Goal: Task Accomplishment & Management: Use online tool/utility

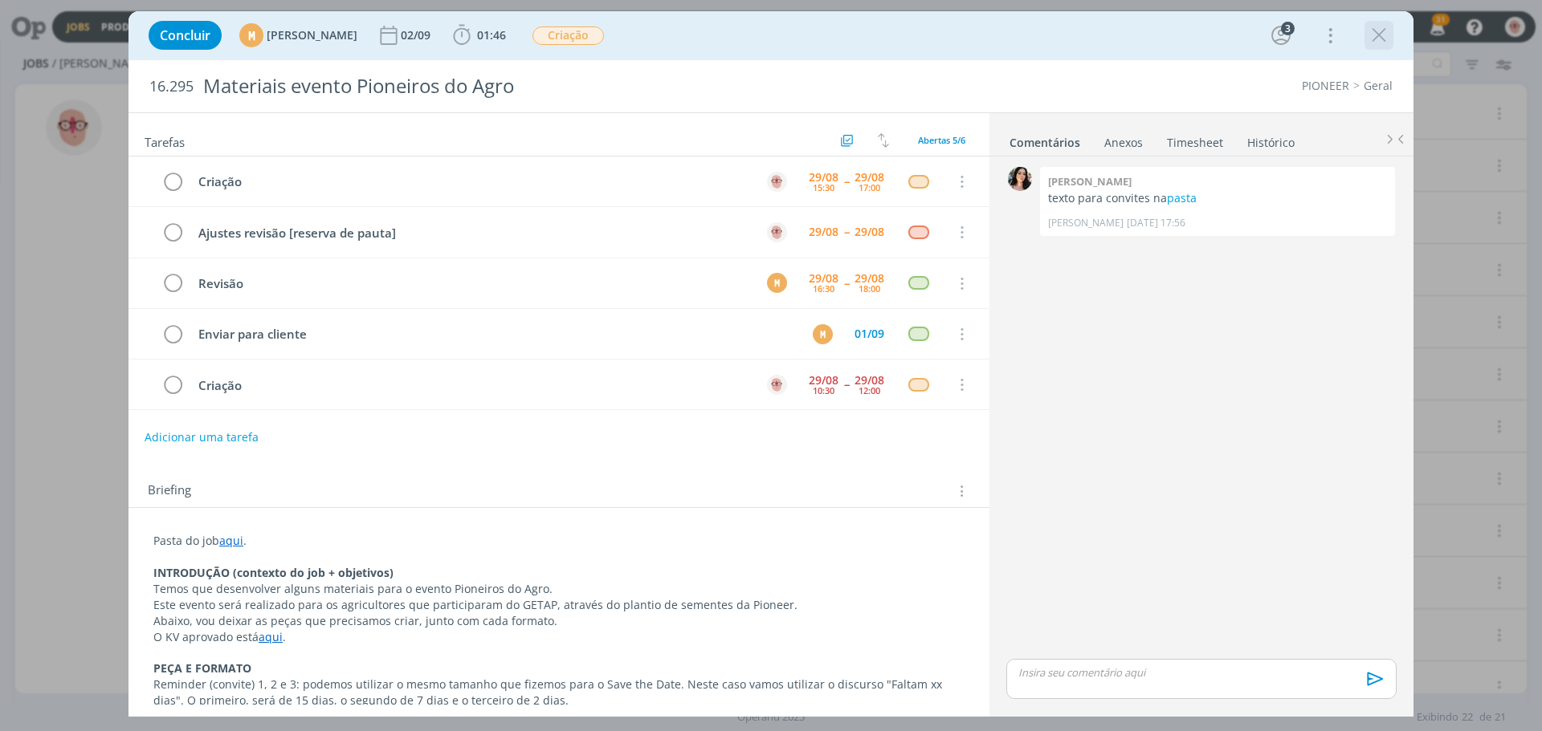
scroll to position [321, 0]
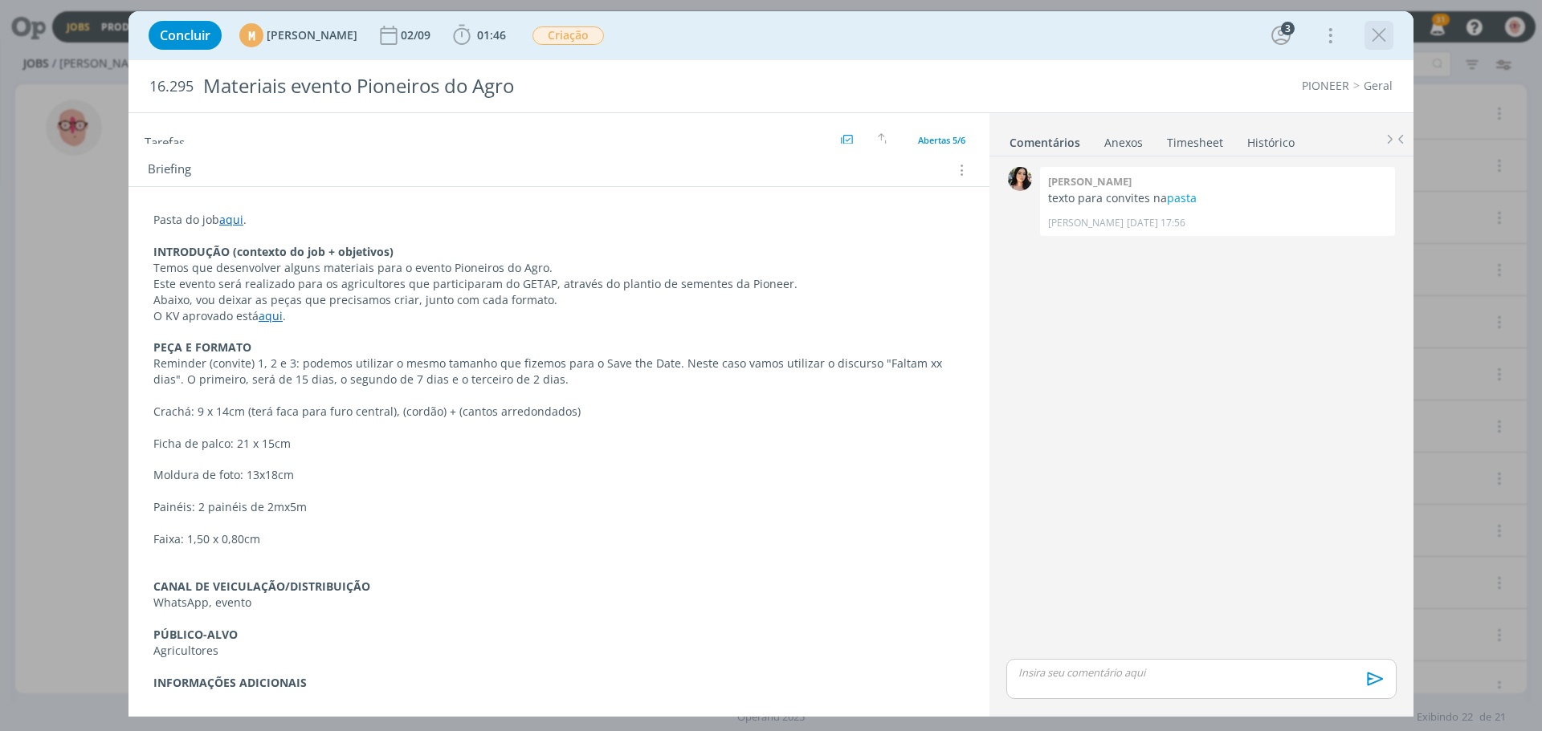
click at [1383, 37] on icon "dialog" at bounding box center [1378, 35] width 24 height 24
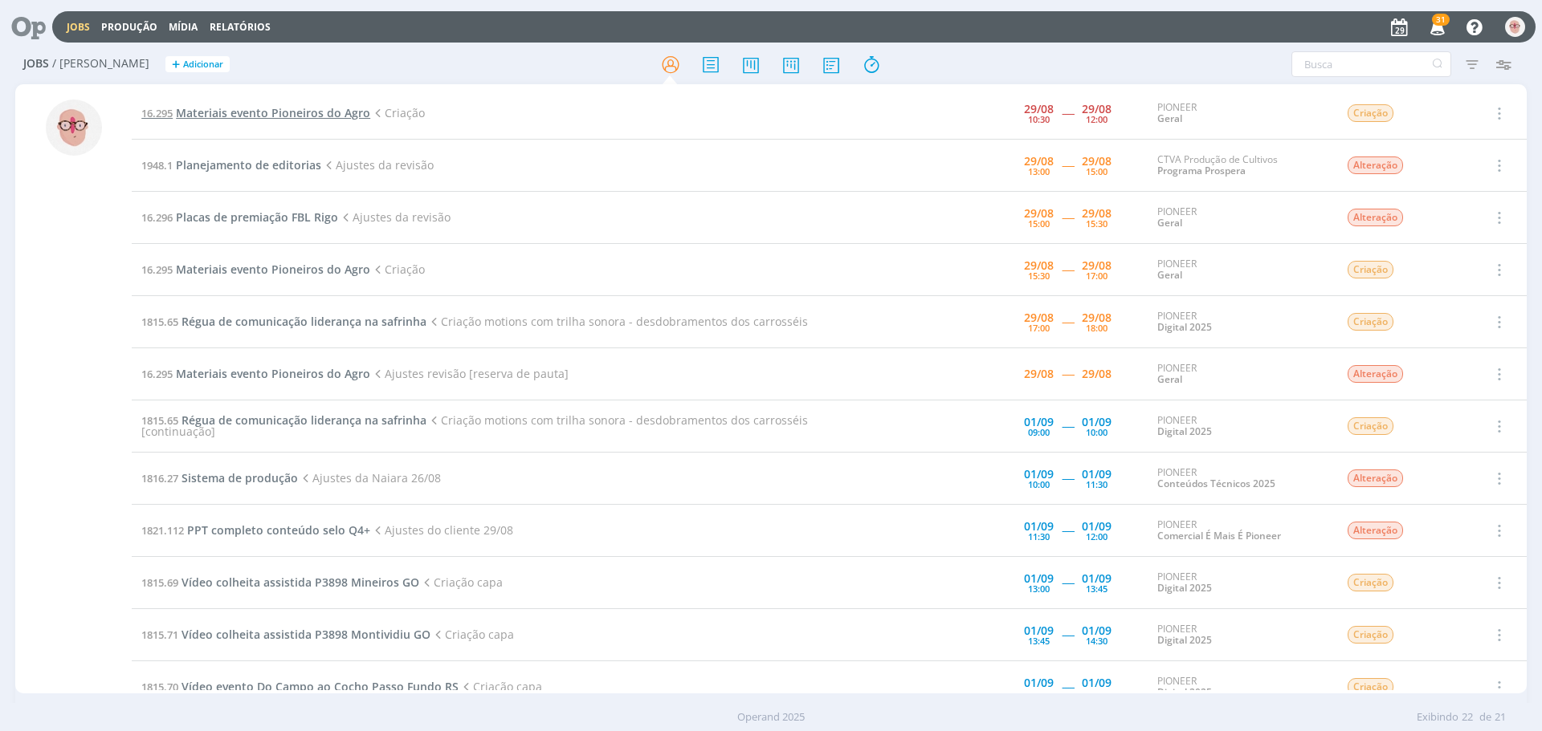
click at [234, 106] on span "Materiais evento Pioneiros do Agro" at bounding box center [273, 112] width 194 height 15
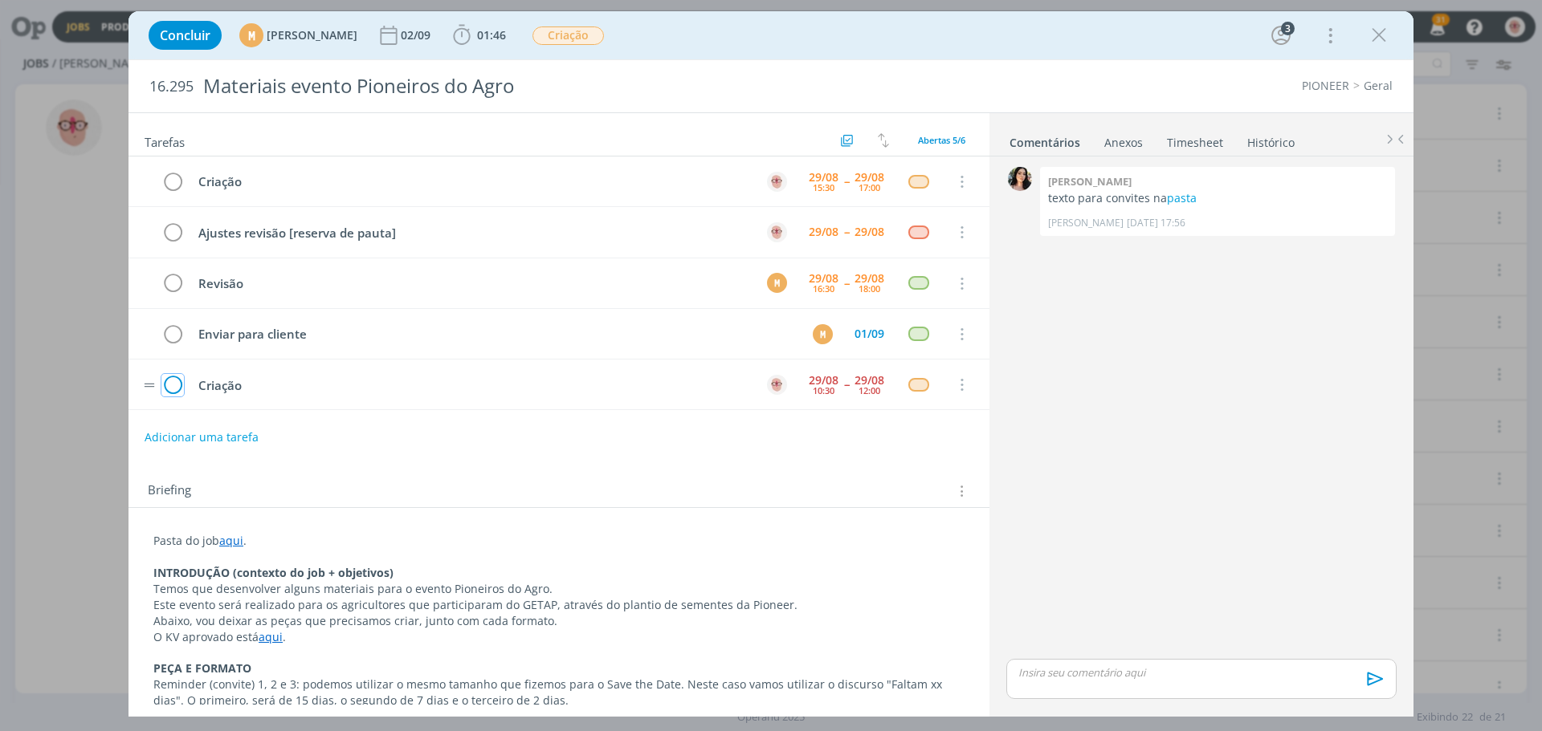
click at [169, 383] on icon "dialog" at bounding box center [172, 385] width 22 height 24
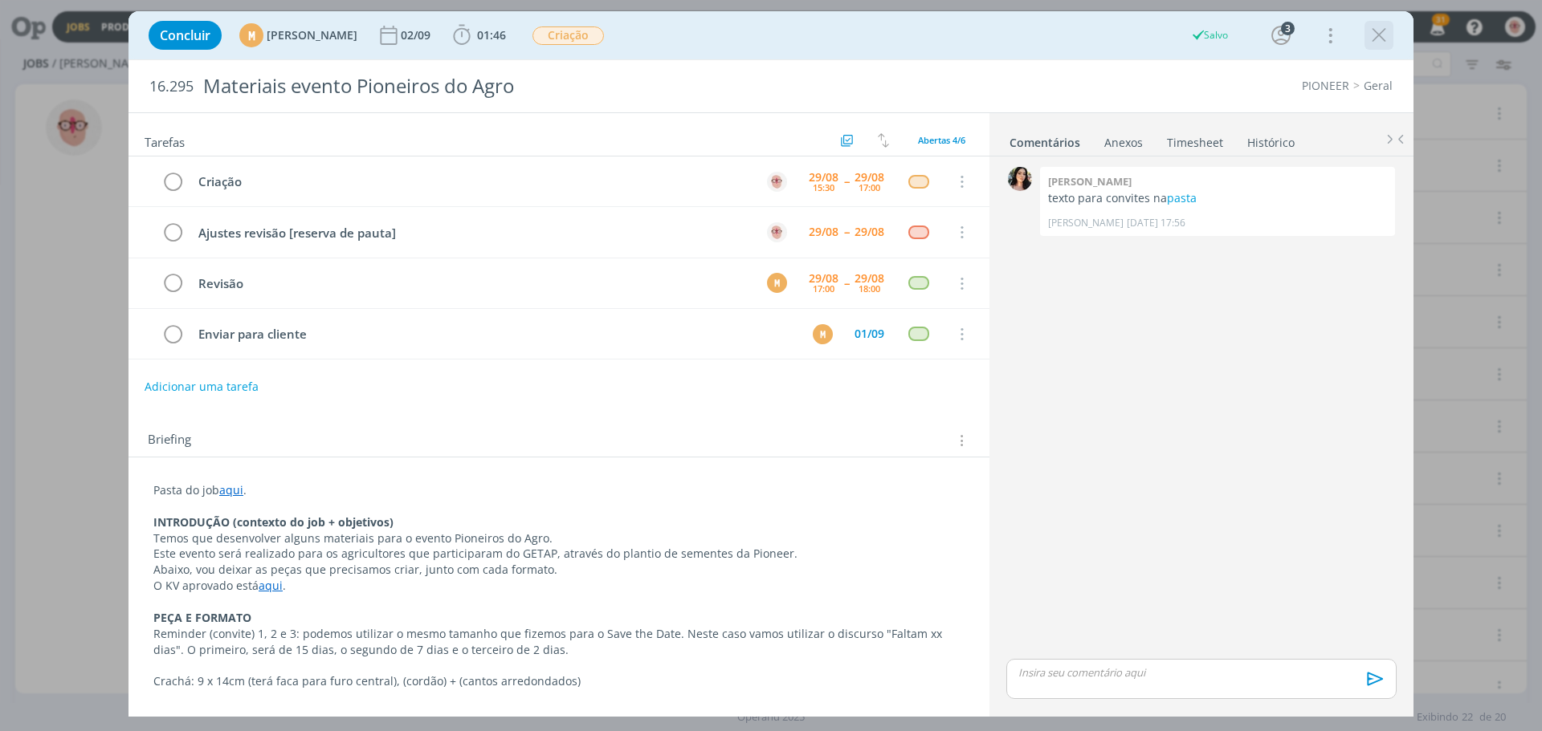
click at [1375, 41] on icon "dialog" at bounding box center [1378, 35] width 24 height 24
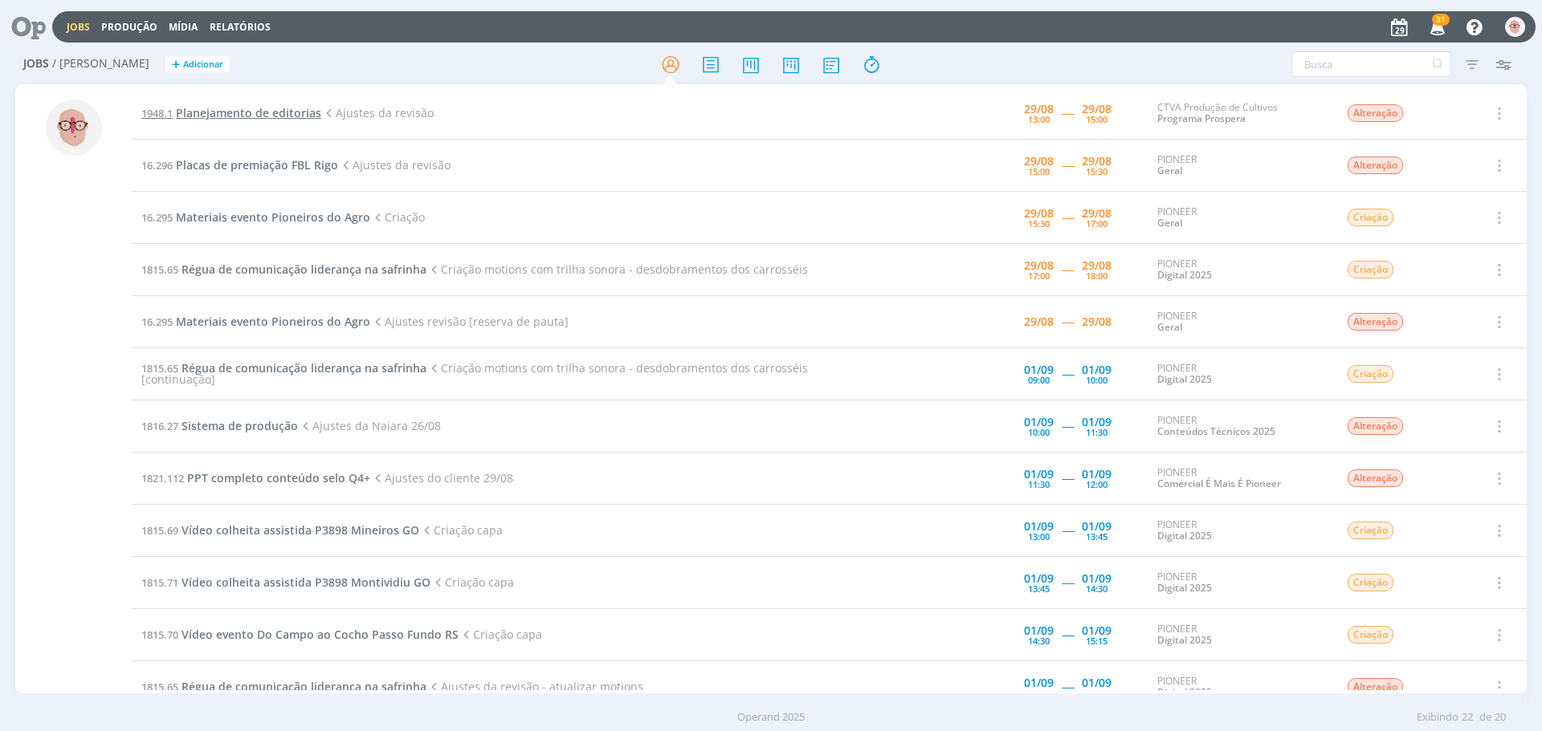
click at [274, 108] on span "Planejamento de editorias" at bounding box center [248, 112] width 145 height 15
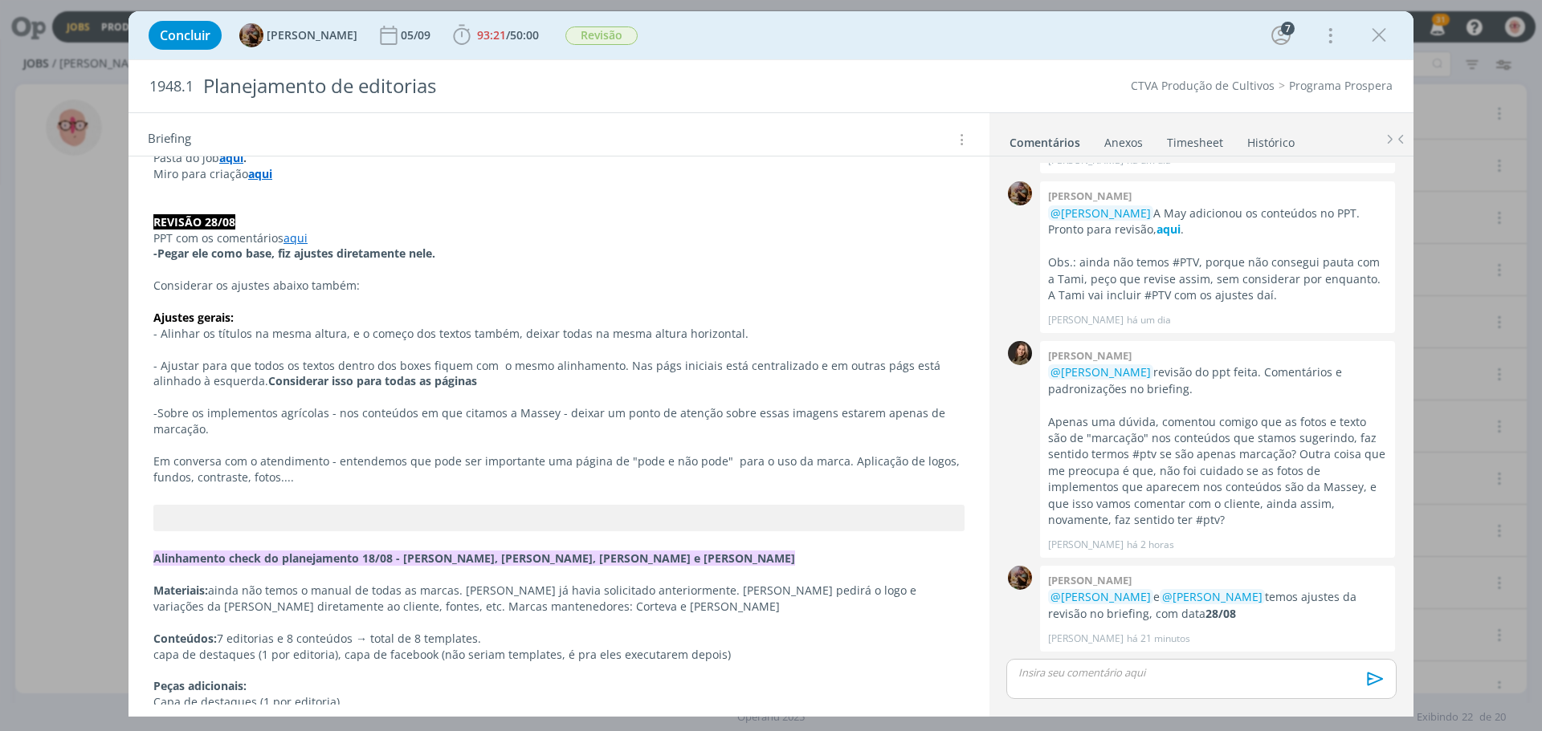
scroll to position [321, 0]
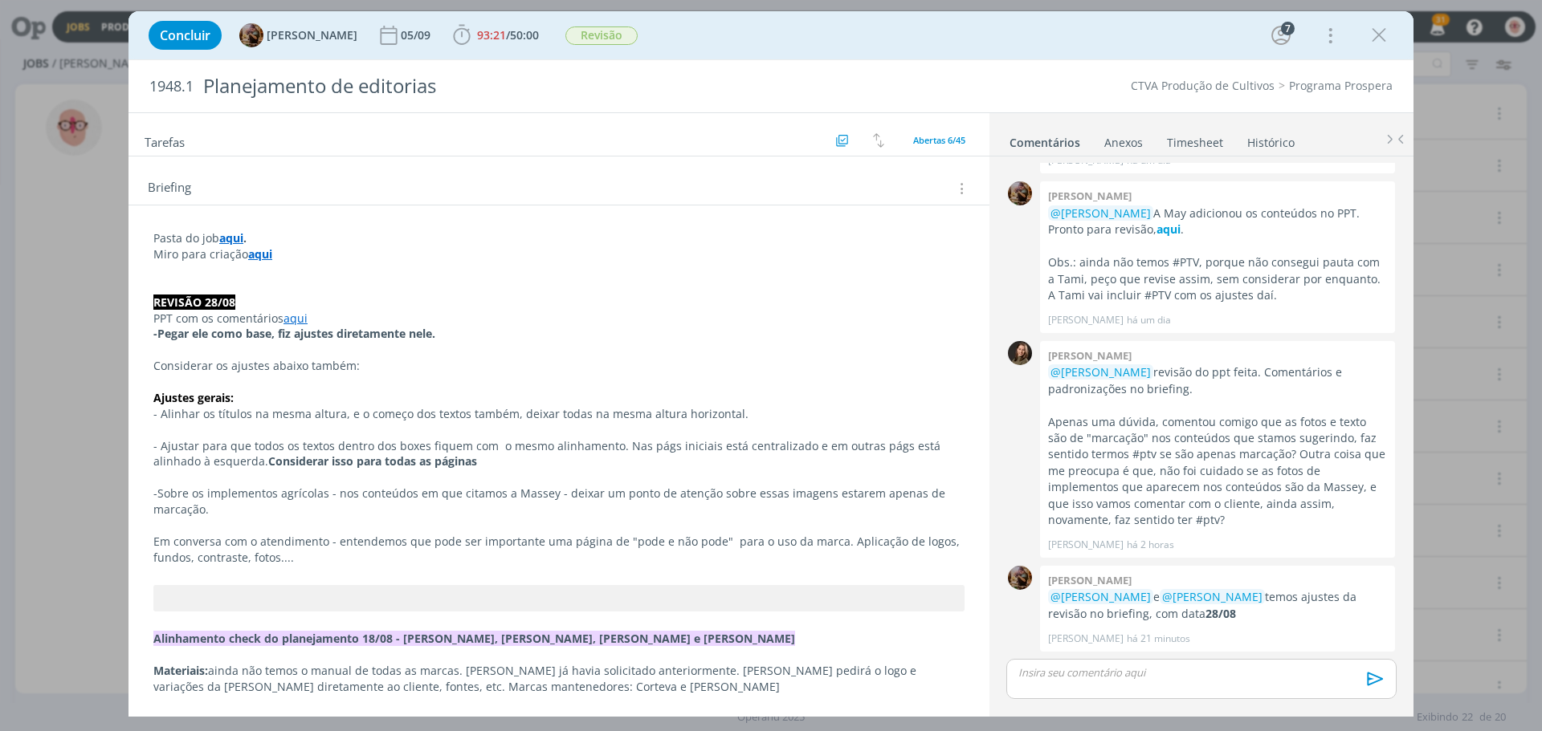
click at [300, 320] on link "aqui" at bounding box center [295, 318] width 24 height 15
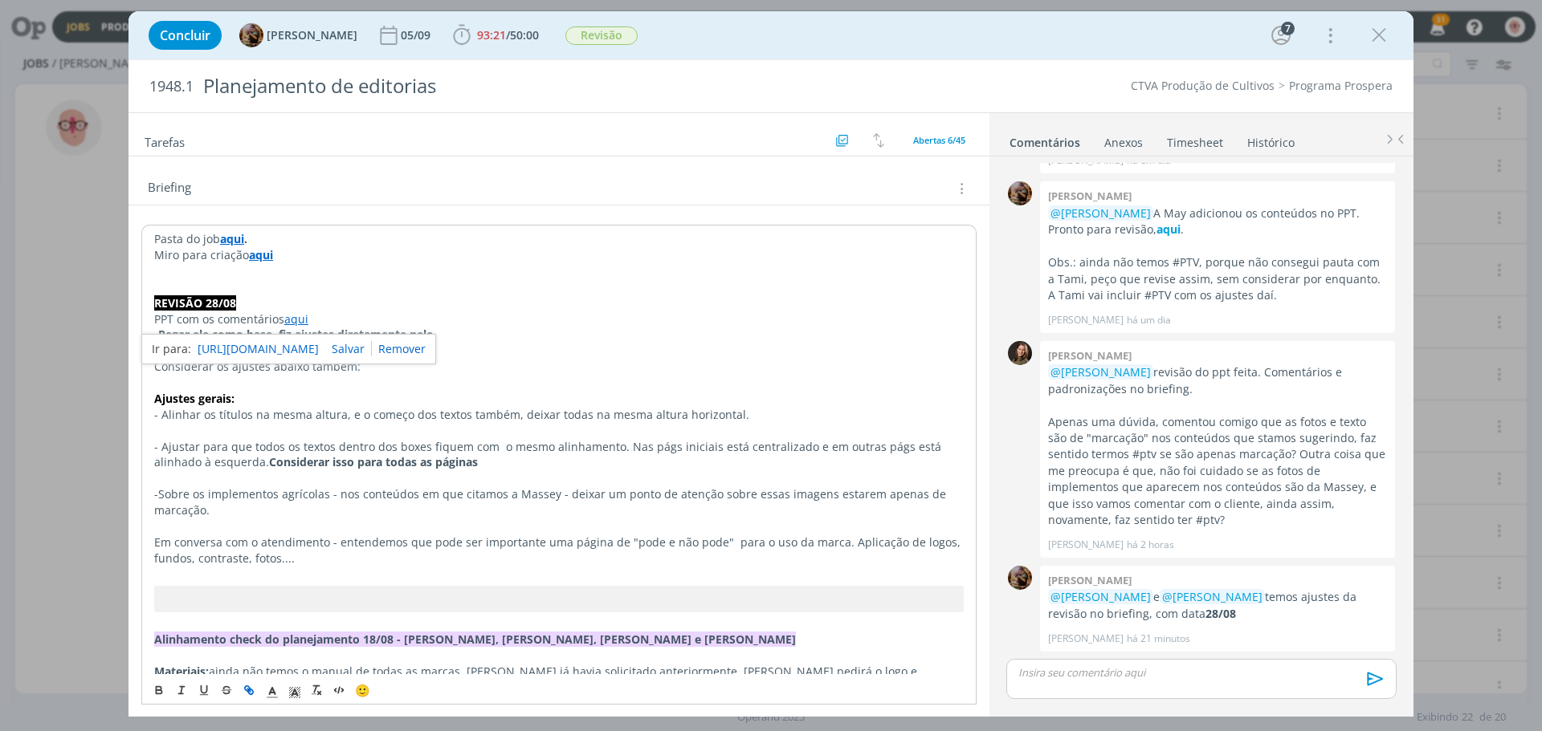
click at [319, 351] on link "[URL][DOMAIN_NAME]" at bounding box center [258, 349] width 121 height 21
click at [474, 36] on icon "dialog" at bounding box center [462, 35] width 24 height 24
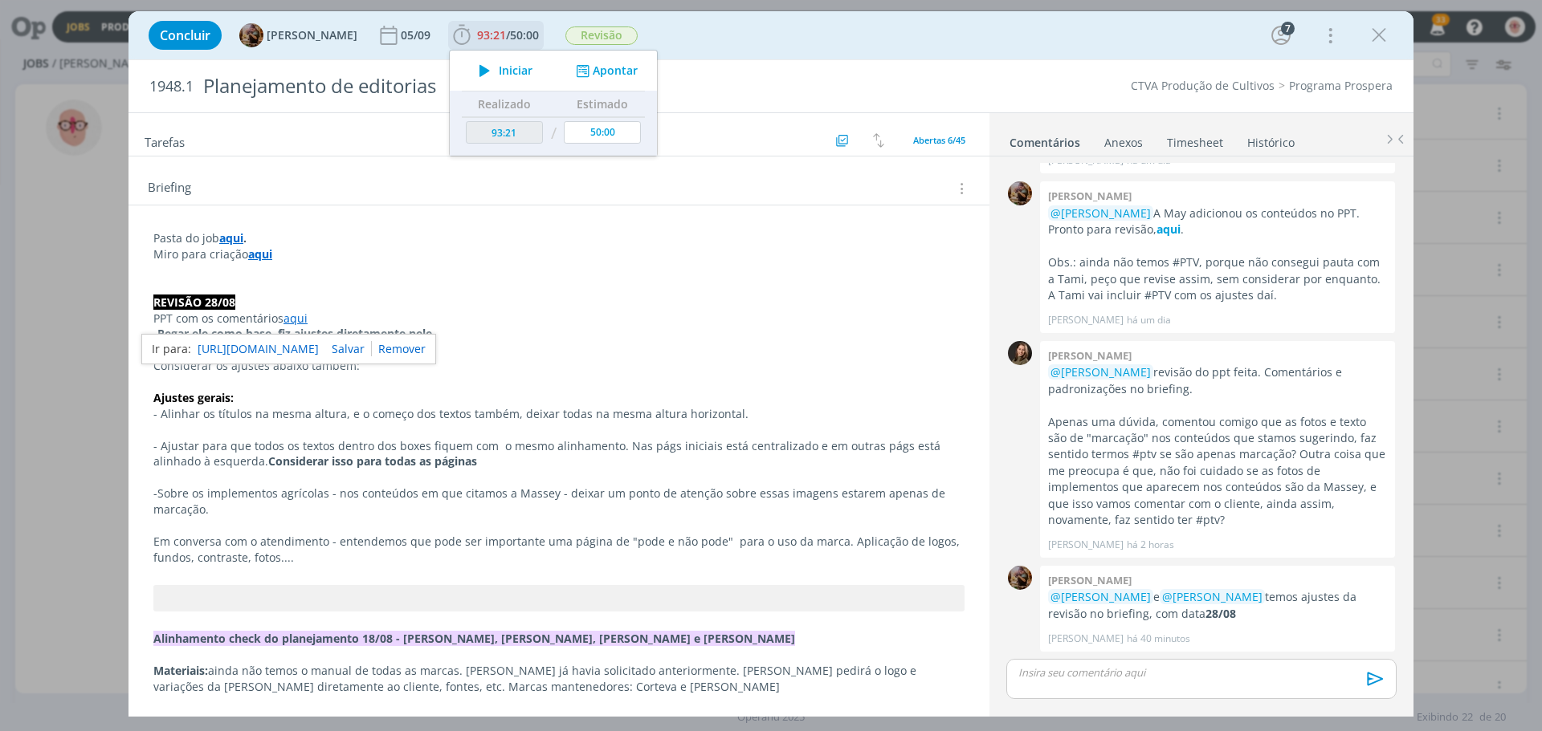
click at [494, 72] on icon "dialog" at bounding box center [484, 70] width 28 height 21
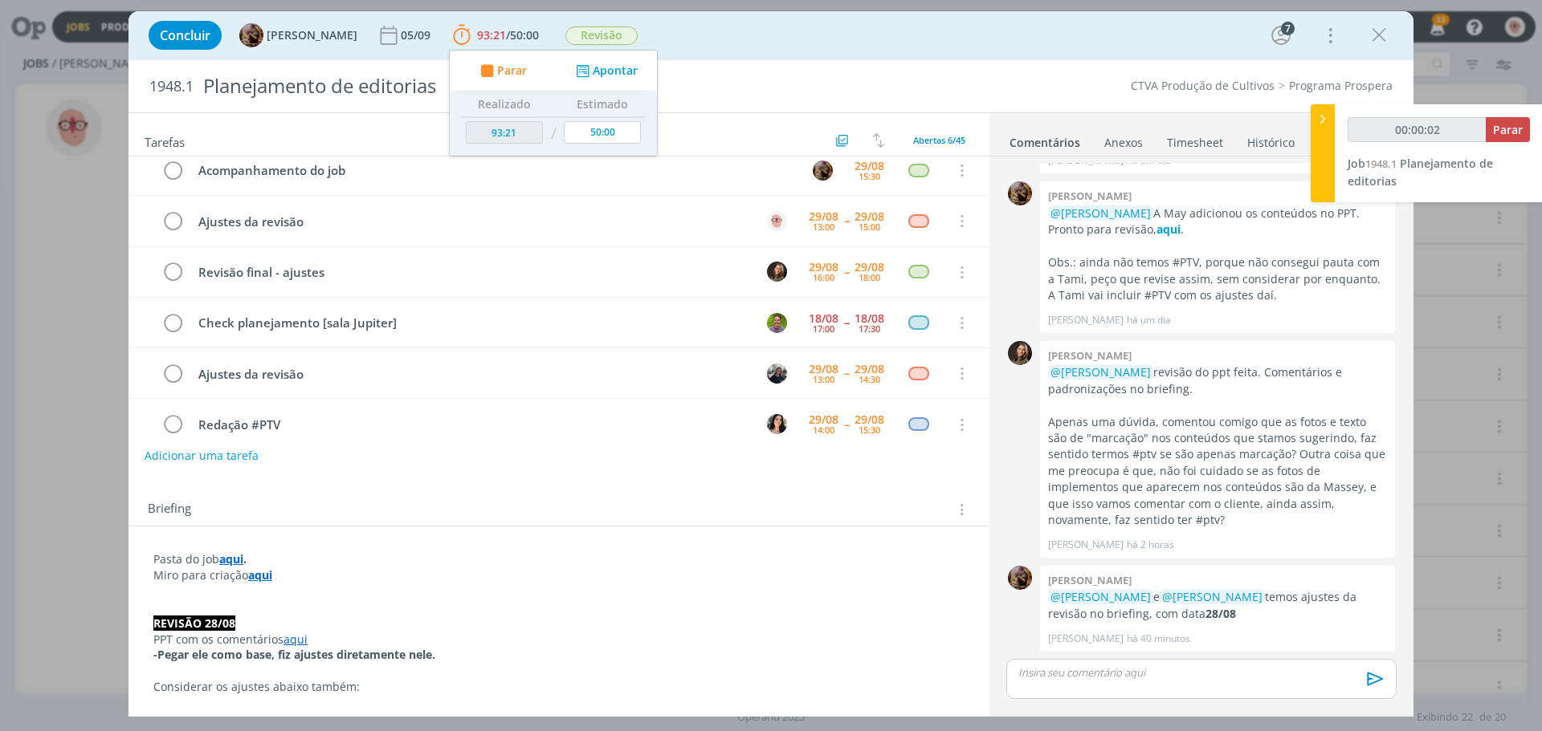
scroll to position [0, 0]
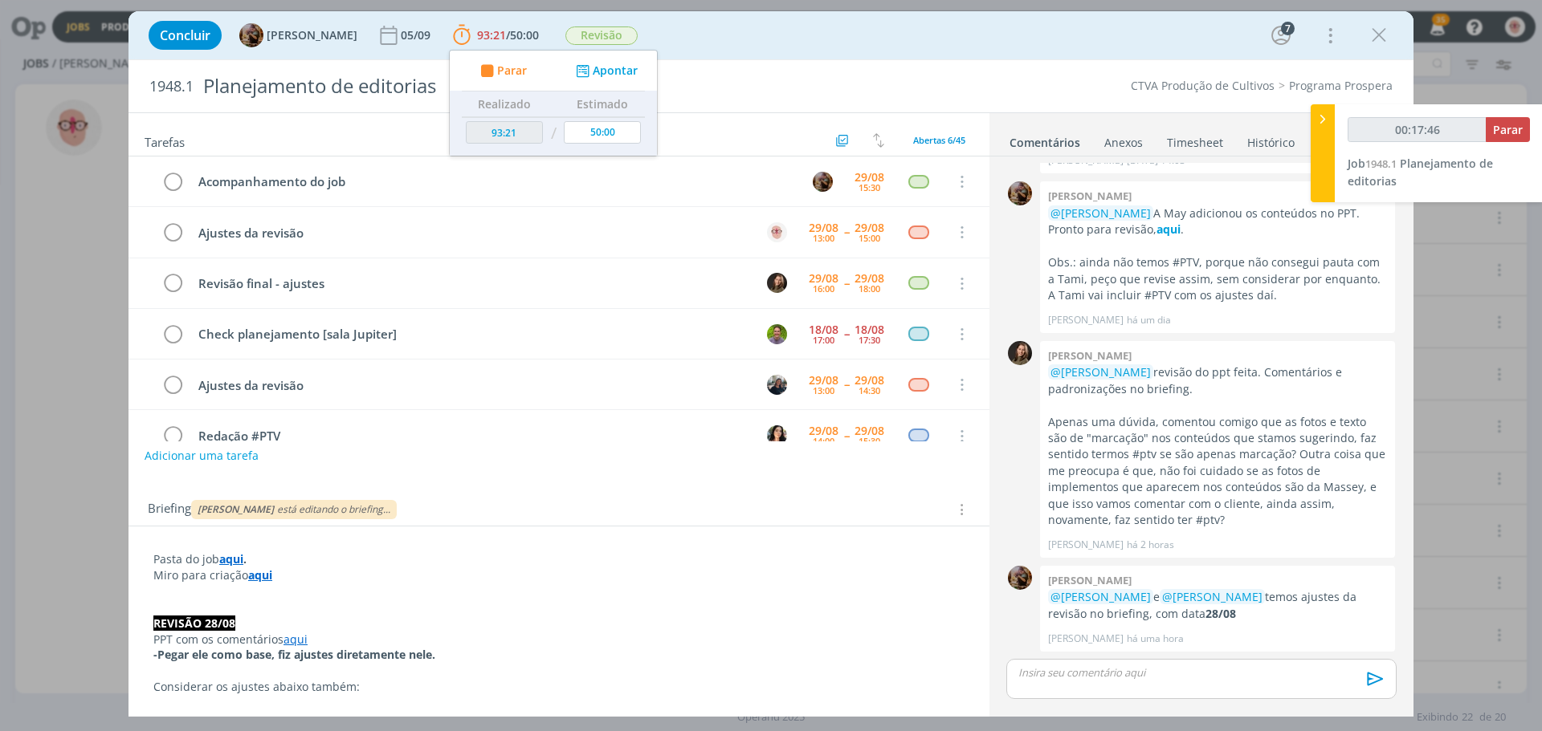
type input "00:18:46"
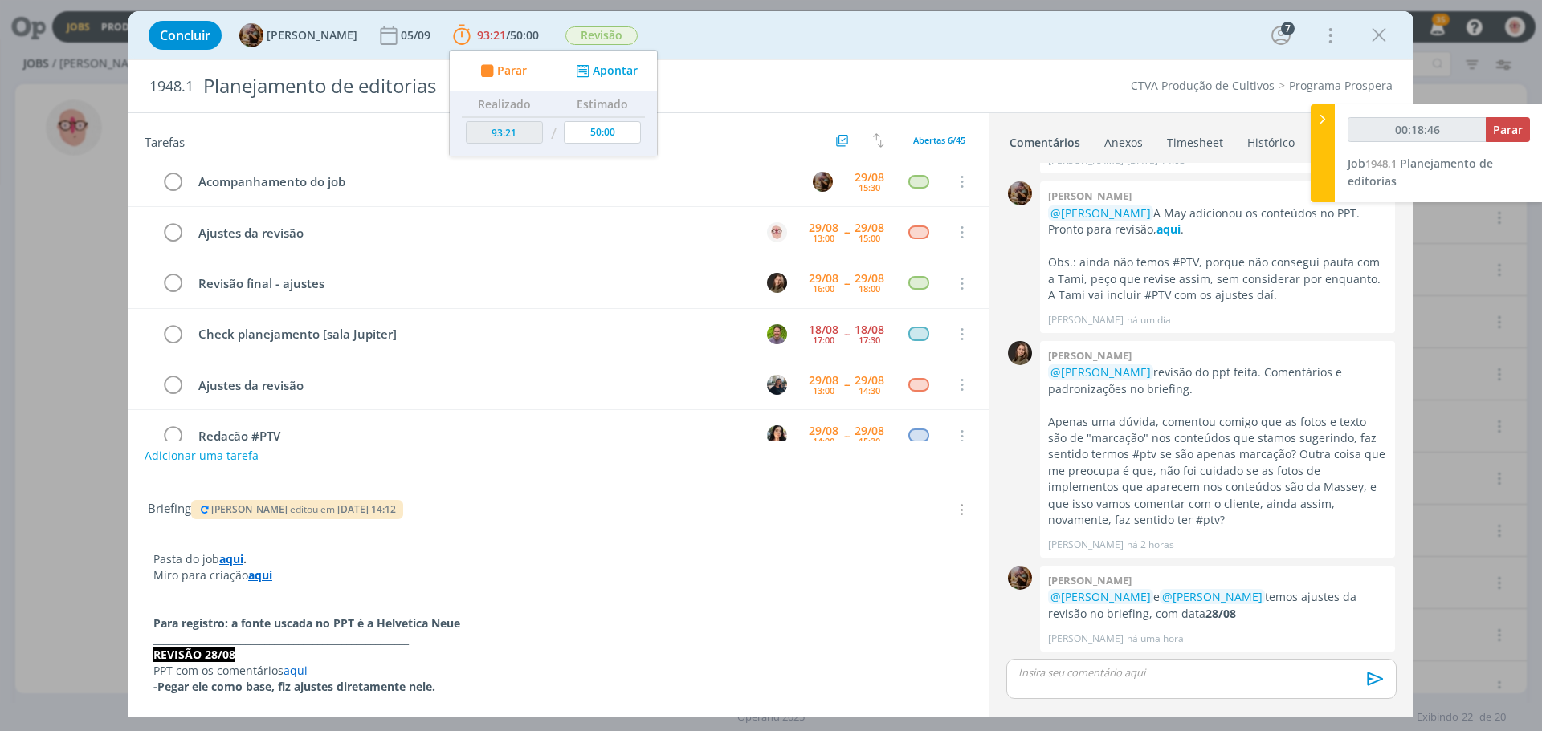
type input "94:27"
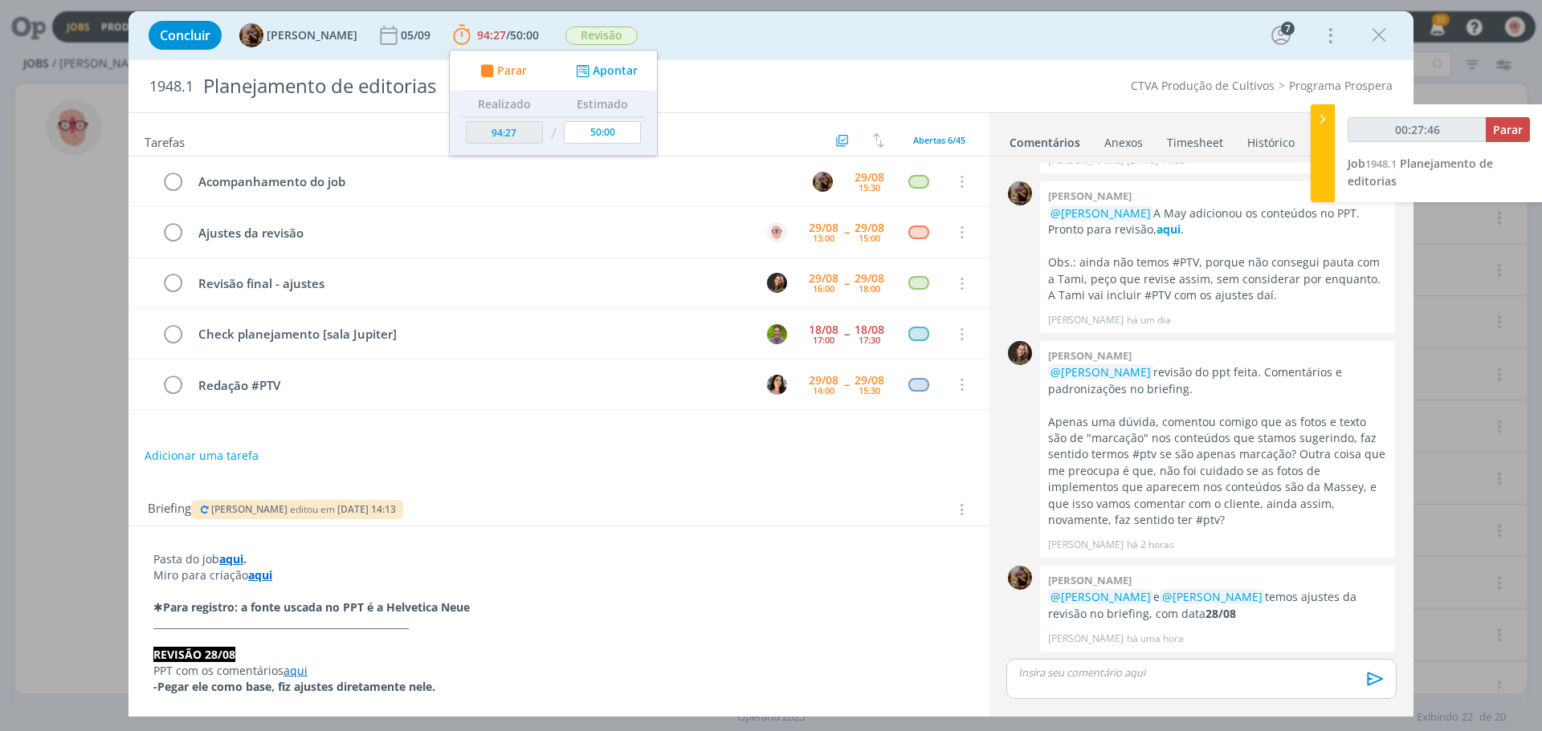
type input "00:28:46"
